Goal: Information Seeking & Learning: Learn about a topic

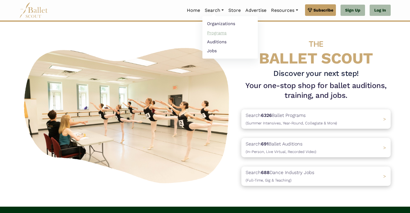
click at [212, 32] on link "Programs" at bounding box center [230, 32] width 55 height 9
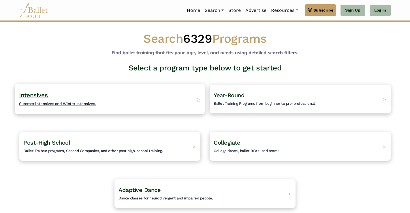
click at [50, 95] on h4 "Intensives Summer intensives and Winter intensives." at bounding box center [57, 99] width 77 height 16
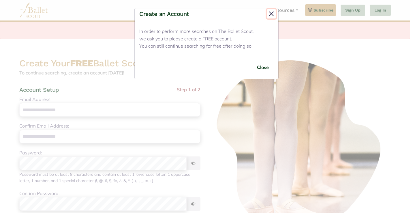
click at [270, 16] on button "Close" at bounding box center [271, 13] width 9 height 9
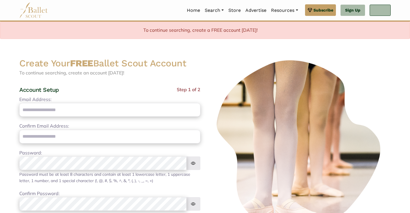
click at [381, 8] on link "Log In" at bounding box center [380, 11] width 21 height 12
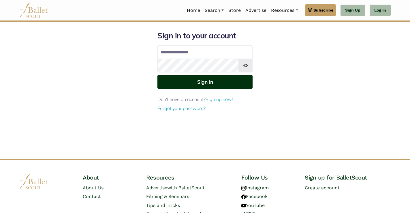
click at [201, 83] on button "Sign in" at bounding box center [205, 82] width 95 height 14
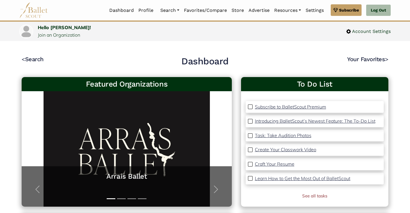
click at [169, 31] on link "Programs" at bounding box center [185, 32] width 55 height 9
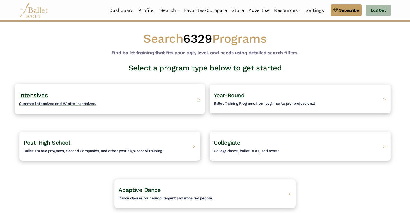
click at [54, 102] on span "Summer intensives and Winter intensives." at bounding box center [57, 103] width 77 height 5
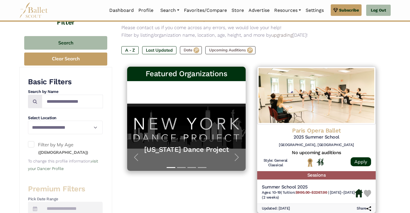
scroll to position [69, 0]
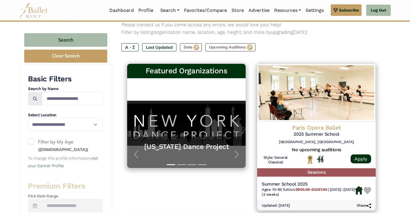
click at [31, 142] on span at bounding box center [31, 141] width 6 height 6
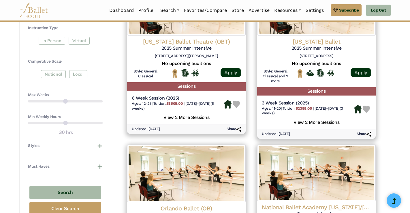
scroll to position [312, 0]
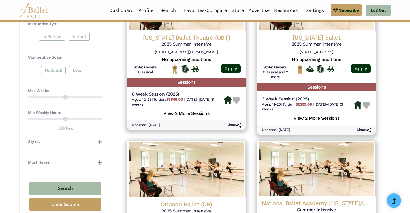
drag, startPoint x: 100, startPoint y: 96, endPoint x: 53, endPoint y: 101, distance: 47.6
click at [53, 101] on div "Max Weeks" at bounding box center [65, 95] width 75 height 15
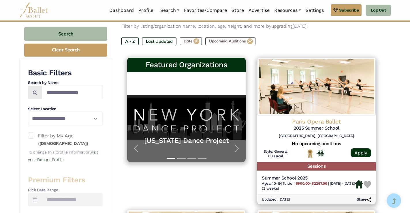
scroll to position [58, 0]
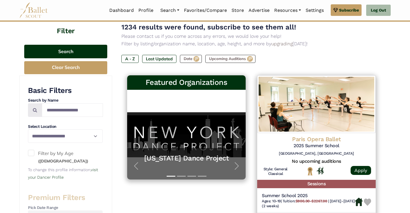
click at [56, 49] on button "Search" at bounding box center [65, 52] width 83 height 14
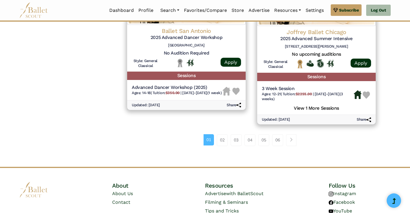
scroll to position [796, 0]
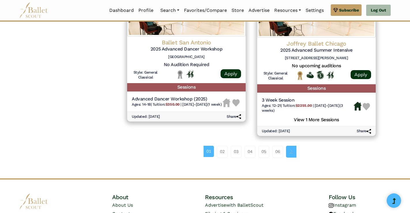
click at [290, 153] on span "Page navigation example" at bounding box center [291, 151] width 4 height 4
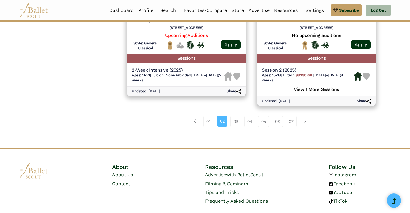
scroll to position [843, 0]
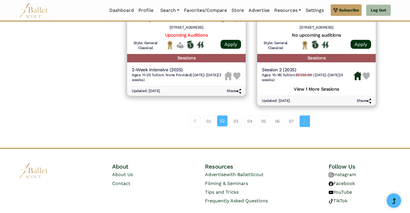
click at [306, 124] on link "Page navigation example" at bounding box center [305, 121] width 10 height 12
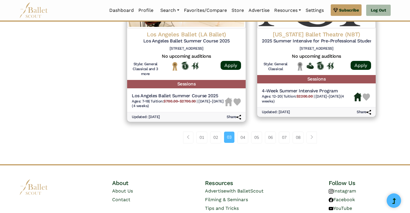
scroll to position [831, 0]
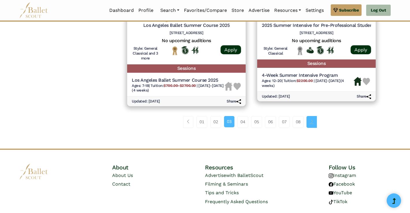
click at [310, 122] on link "Page navigation example" at bounding box center [312, 122] width 10 height 12
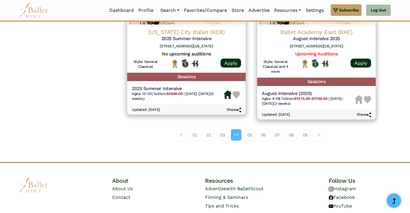
scroll to position [820, 0]
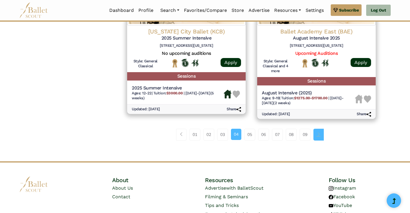
click at [320, 140] on link "Page navigation example" at bounding box center [319, 135] width 10 height 12
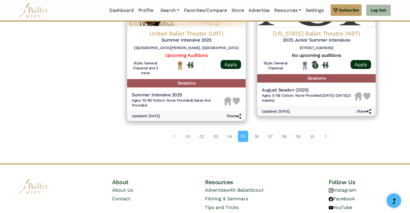
scroll to position [808, 0]
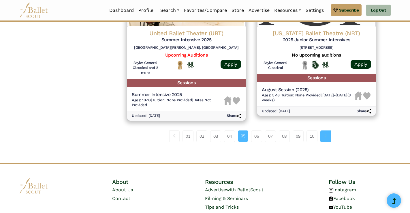
click at [327, 137] on span "Page navigation example" at bounding box center [326, 136] width 4 height 4
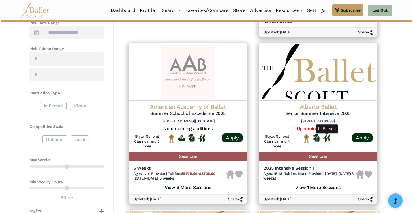
scroll to position [254, 0]
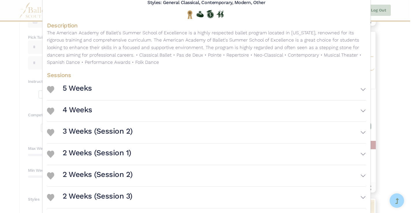
scroll to position [162, 0]
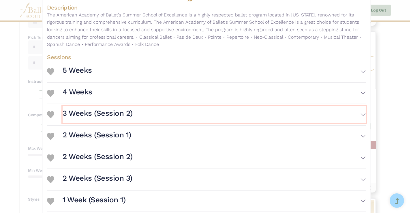
click at [149, 113] on button "3 Weeks (Session 2)" at bounding box center [215, 114] width 304 height 17
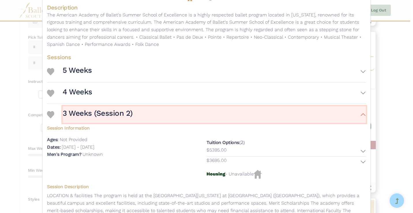
click at [149, 113] on button "3 Weeks (Session 2)" at bounding box center [215, 114] width 304 height 17
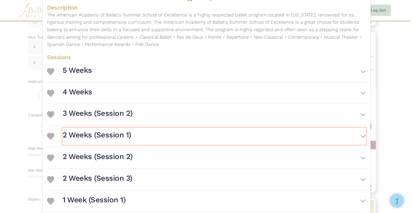
click at [147, 138] on button "2 Weeks (Session 1)" at bounding box center [215, 136] width 304 height 17
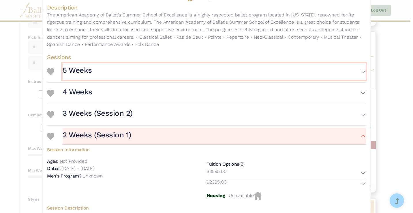
click at [180, 66] on button "5 Weeks" at bounding box center [215, 71] width 304 height 17
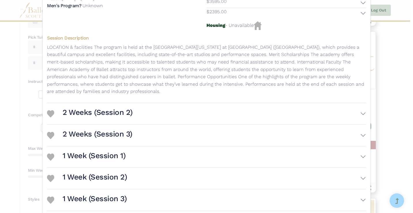
scroll to position [462, 0]
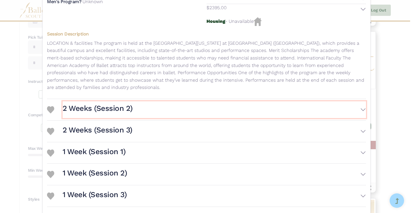
click at [143, 113] on button "2 Weeks (Session 2)" at bounding box center [215, 109] width 304 height 17
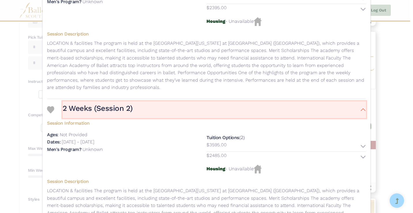
click at [143, 113] on button "2 Weeks (Session 2)" at bounding box center [215, 109] width 304 height 17
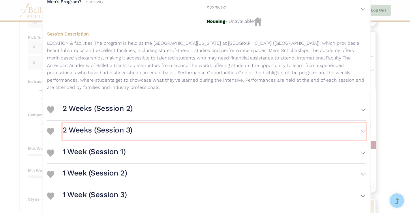
click at [133, 128] on button "2 Weeks (Session 3)" at bounding box center [215, 131] width 304 height 17
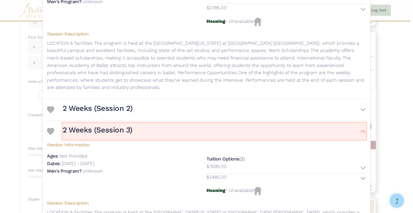
click at [133, 128] on button "2 Weeks (Session 3)" at bounding box center [215, 131] width 304 height 17
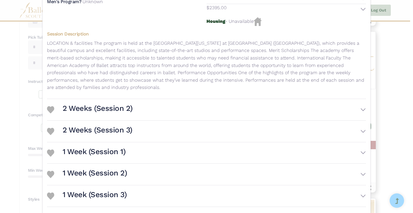
click at [175, 74] on p "LOCATION & facilities The program is held at the State University of New York a…" at bounding box center [206, 66] width 319 height 52
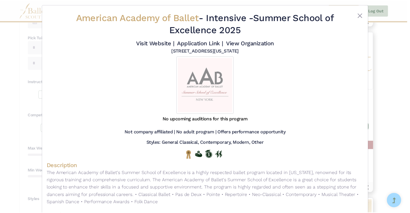
scroll to position [0, 0]
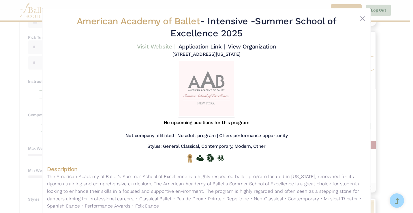
click at [167, 45] on link "Visit Website |" at bounding box center [156, 46] width 38 height 7
click at [360, 20] on button "Close" at bounding box center [362, 18] width 7 height 7
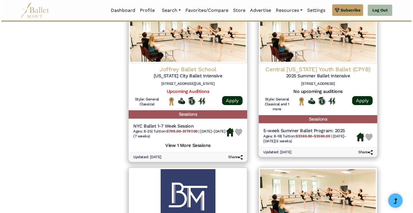
scroll to position [623, 0]
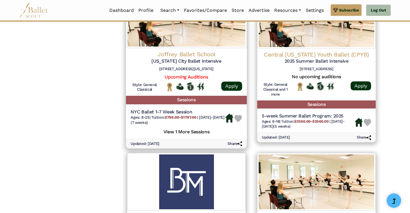
click at [181, 128] on div "NYC Ballet 1-7 Week Session Ages: 8-25 | Tuition: $799.00-$1797.00 | 6/2/25-7/1…" at bounding box center [178, 118] width 95 height 18
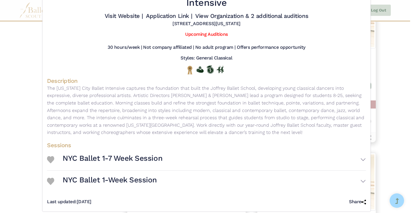
scroll to position [38, 0]
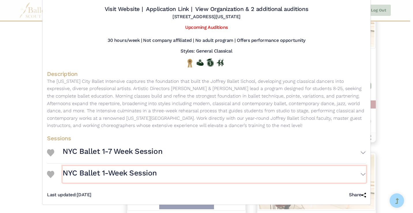
click at [138, 175] on h3 "NYC Ballet 1-Week Session" at bounding box center [110, 173] width 94 height 10
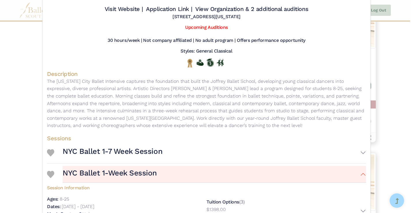
click at [198, 139] on h4 "Sessions" at bounding box center [206, 138] width 319 height 8
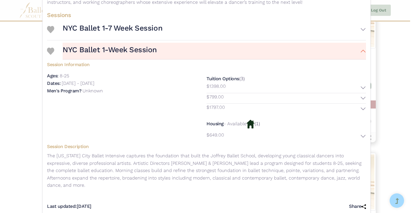
scroll to position [164, 0]
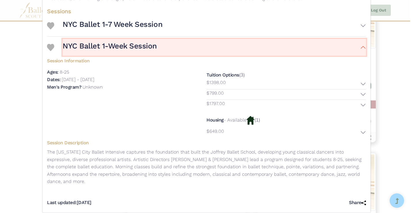
click at [88, 50] on h3 "NYC Ballet 1-Week Session" at bounding box center [110, 46] width 94 height 10
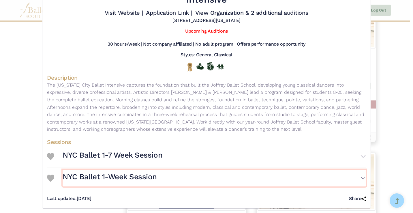
scroll to position [38, 0]
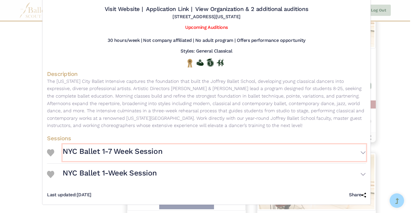
click at [115, 151] on h3 "NYC Ballet 1-7 Week Session" at bounding box center [113, 152] width 100 height 10
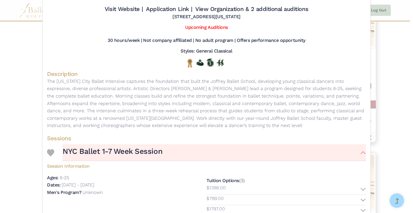
click at [129, 115] on p "The New York City Ballet Intensive captures the foundation that built the Joffr…" at bounding box center [206, 104] width 319 height 52
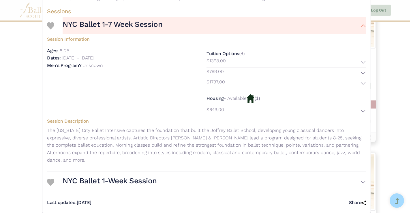
scroll to position [165, 0]
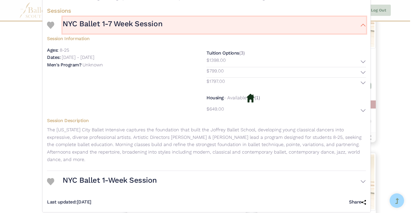
click at [258, 24] on button "NYC Ballet 1-7 Week Session" at bounding box center [215, 25] width 304 height 17
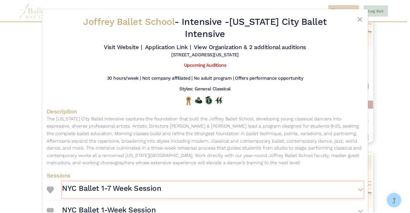
scroll to position [0, 0]
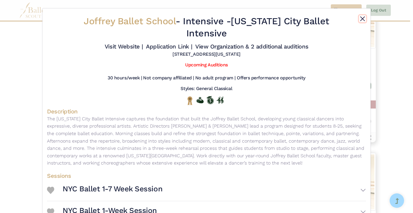
click at [361, 18] on button "Close" at bounding box center [362, 18] width 7 height 7
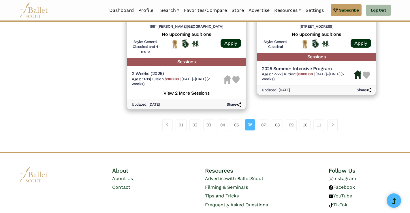
scroll to position [831, 0]
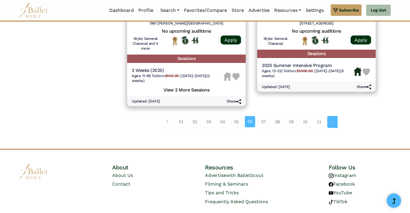
click at [336, 128] on link "Page navigation example" at bounding box center [333, 122] width 10 height 12
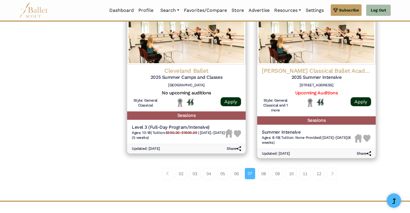
scroll to position [773, 0]
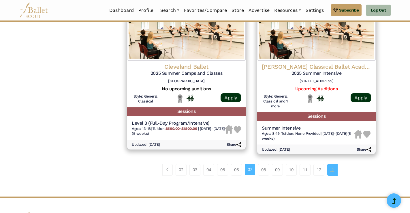
click at [332, 171] on span "Page navigation example" at bounding box center [333, 169] width 4 height 4
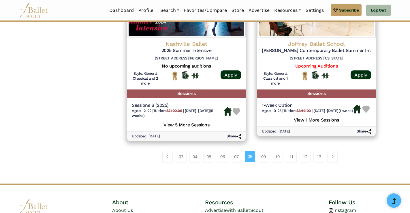
scroll to position [796, 0]
click at [333, 156] on span "Page navigation example" at bounding box center [333, 156] width 4 height 4
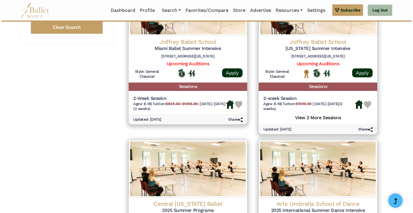
scroll to position [485, 0]
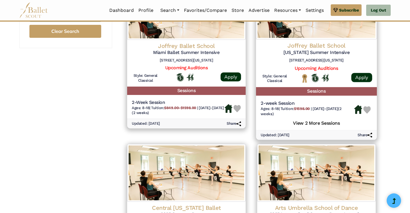
click at [326, 126] on h5 "View 2 More Sessions" at bounding box center [317, 123] width 112 height 8
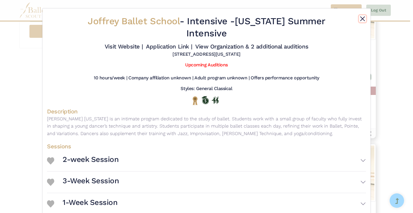
click at [362, 18] on button "Close" at bounding box center [362, 18] width 7 height 7
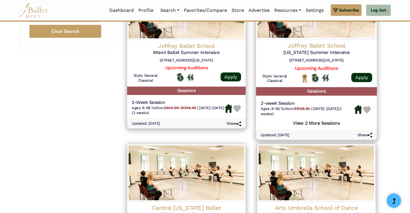
click at [306, 108] on b "$1598.00" at bounding box center [302, 108] width 16 height 4
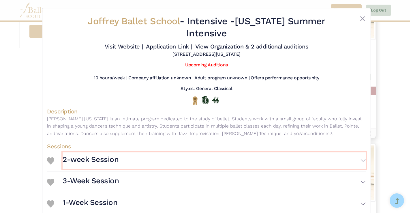
click at [111, 158] on h3 "2-week Session" at bounding box center [91, 160] width 56 height 10
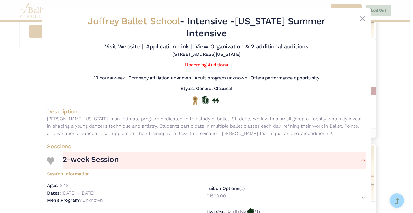
click at [143, 139] on div "Description [PERSON_NAME] [US_STATE] is an intimate program dedicated to the st…" at bounding box center [206, 124] width 319 height 33
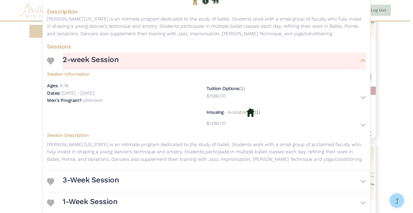
scroll to position [104, 0]
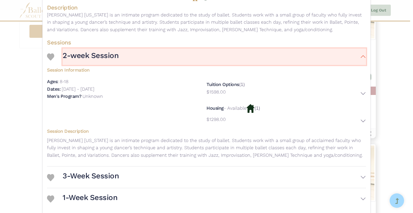
click at [93, 62] on button "2-week Session" at bounding box center [215, 56] width 304 height 17
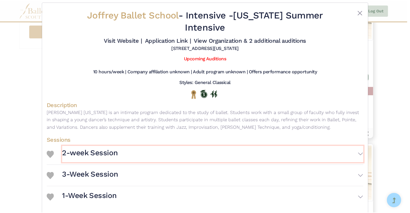
scroll to position [0, 0]
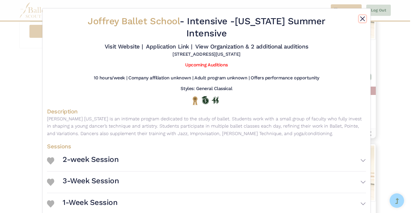
click at [359, 20] on button "Close" at bounding box center [362, 18] width 7 height 7
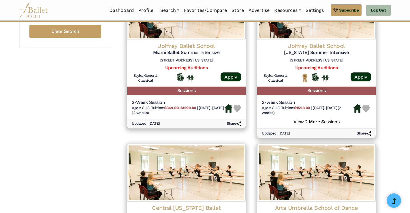
click at [402, 91] on div "**********" at bounding box center [205, 85] width 410 height 1001
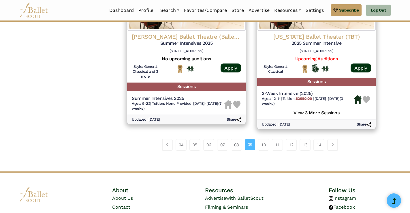
scroll to position [820, 0]
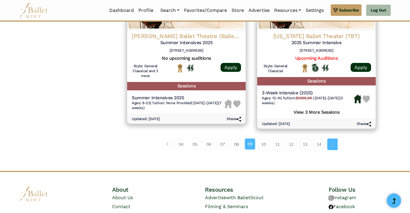
click at [333, 147] on link "Page navigation example" at bounding box center [333, 145] width 10 height 12
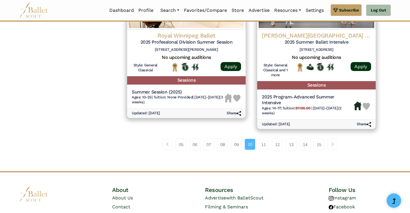
scroll to position [831, 0]
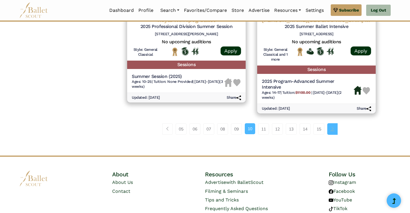
click at [334, 131] on span "Page navigation example" at bounding box center [333, 129] width 4 height 4
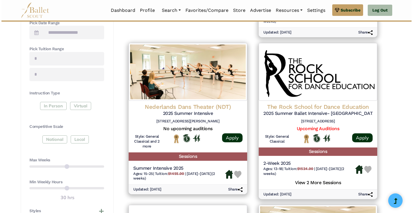
scroll to position [254, 0]
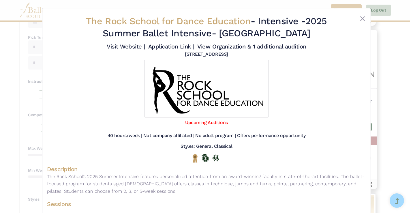
click at [321, 98] on div at bounding box center [206, 89] width 319 height 58
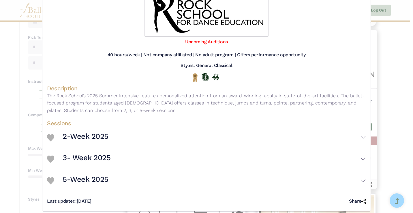
scroll to position [87, 0]
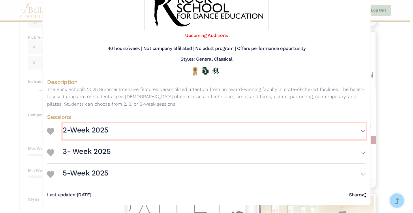
click at [125, 130] on button "2-Week 2025" at bounding box center [215, 131] width 304 height 17
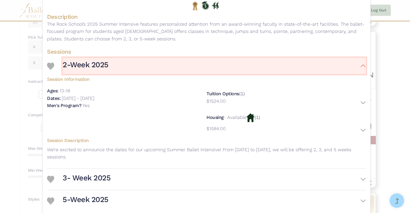
scroll to position [156, 0]
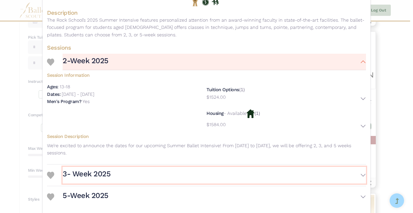
click at [106, 173] on h3 "3- Week 2025" at bounding box center [87, 174] width 48 height 10
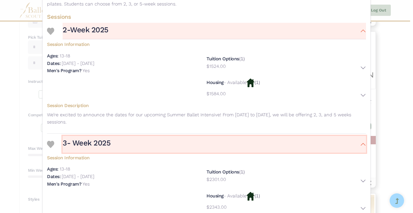
scroll to position [203, 0]
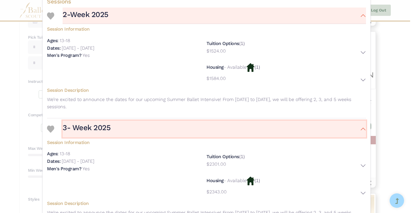
click at [115, 124] on button "3- Week 2025" at bounding box center [215, 129] width 304 height 17
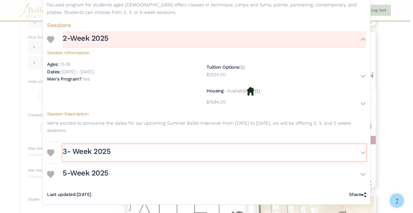
scroll to position [179, 0]
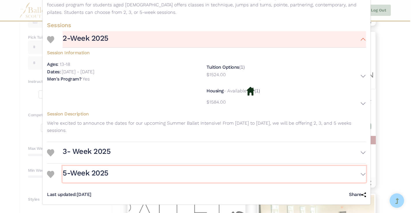
click at [98, 171] on h3 "5-Week 2025" at bounding box center [86, 173] width 46 height 10
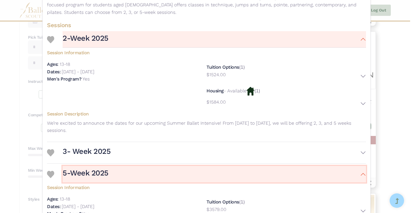
click at [98, 171] on h3 "5-Week 2025" at bounding box center [86, 173] width 46 height 10
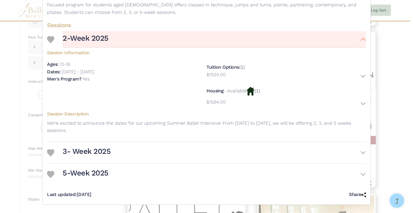
click at [168, 20] on div "Sessions 2-Week 2025 Session Information Ages:" at bounding box center [206, 102] width 319 height 166
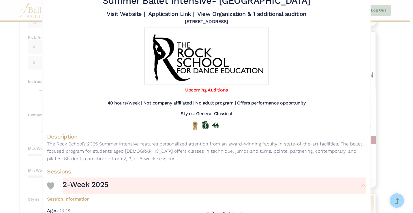
scroll to position [29, 0]
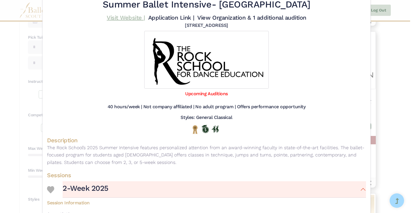
click at [127, 18] on link "Visit Website |" at bounding box center [126, 17] width 38 height 7
